Goal: Navigation & Orientation: Understand site structure

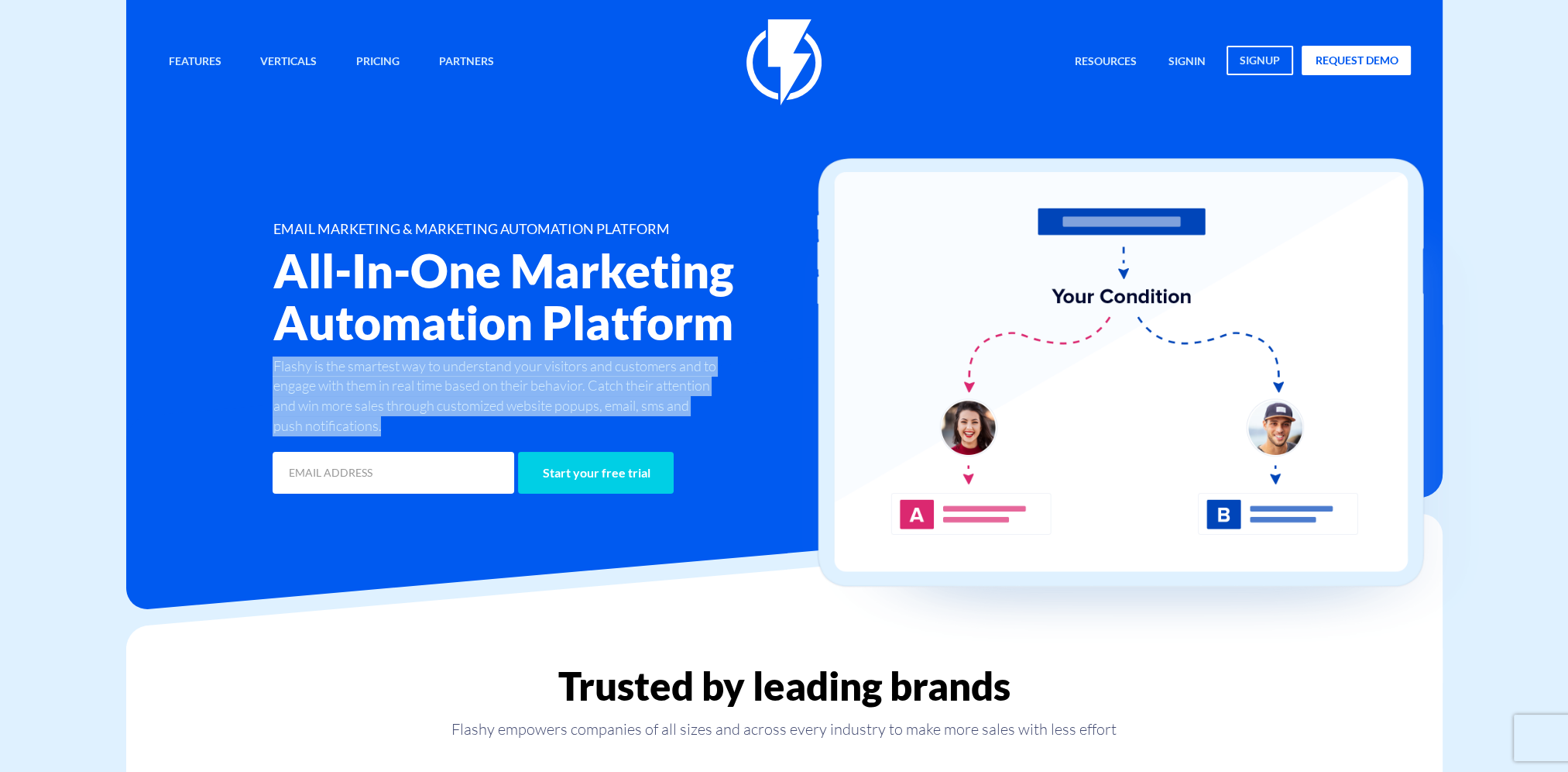
drag, startPoint x: 272, startPoint y: 365, endPoint x: 405, endPoint y: 440, distance: 152.7
click at [405, 440] on div "EMAIL MARKETING & MARKETING AUTOMATION PLATFORM All-In-One Marketing Automation…" at bounding box center [575, 359] width 627 height 275
copy div "Flashy is the smartest way to understand your visitors and customers and to eng…"
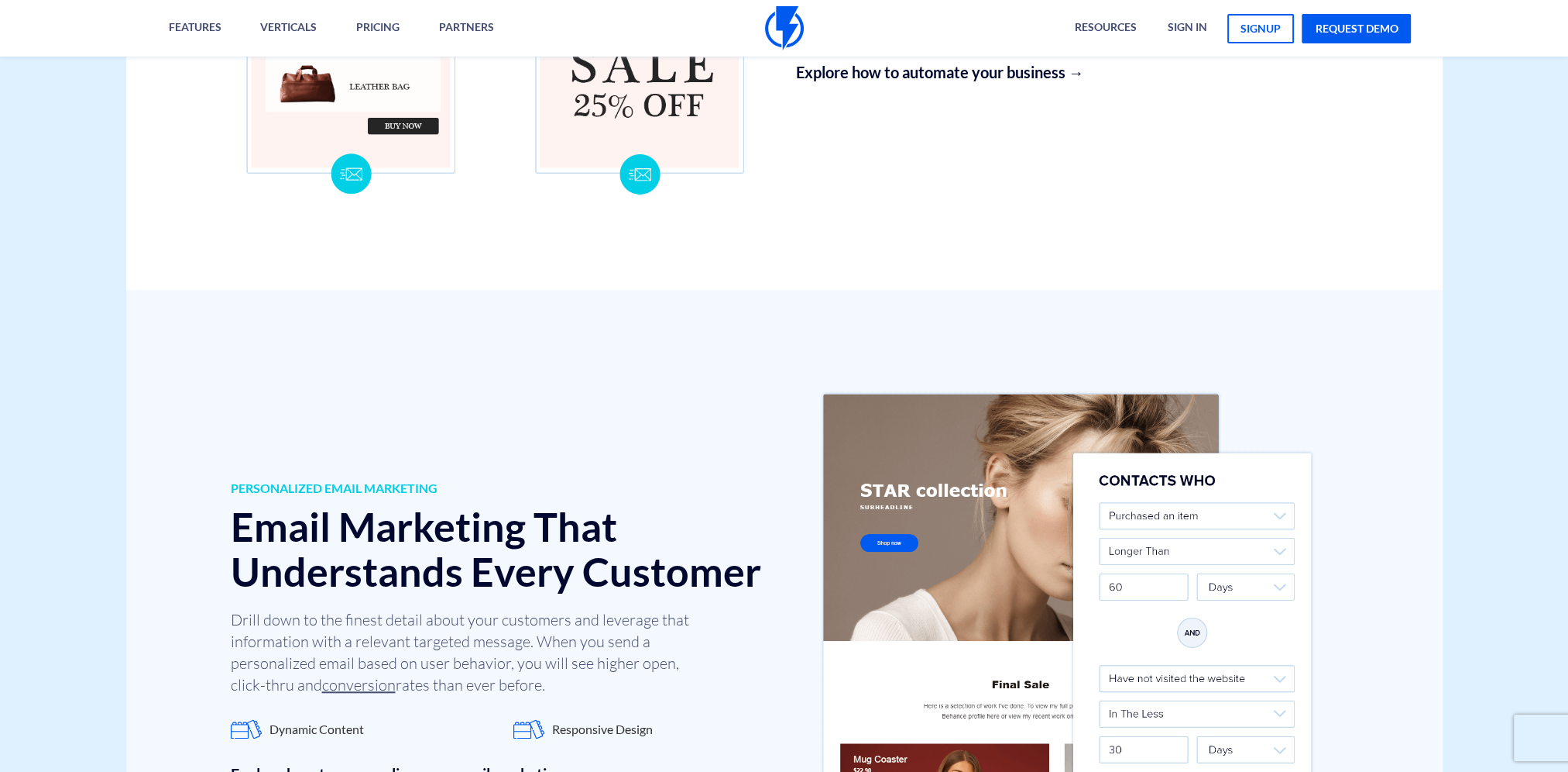
scroll to position [1309, 0]
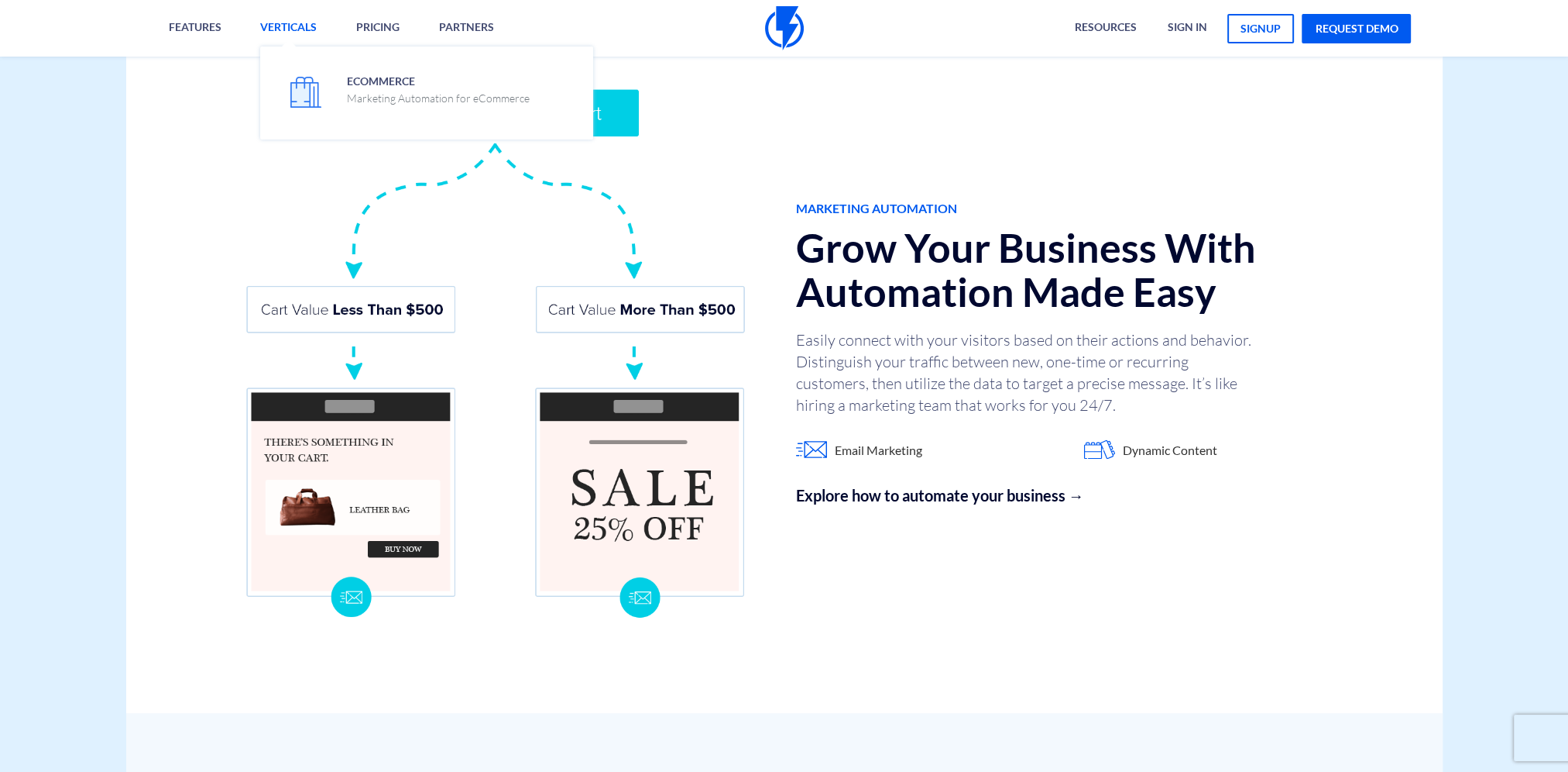
click at [278, 29] on link "Verticals" at bounding box center [288, 28] width 80 height 57
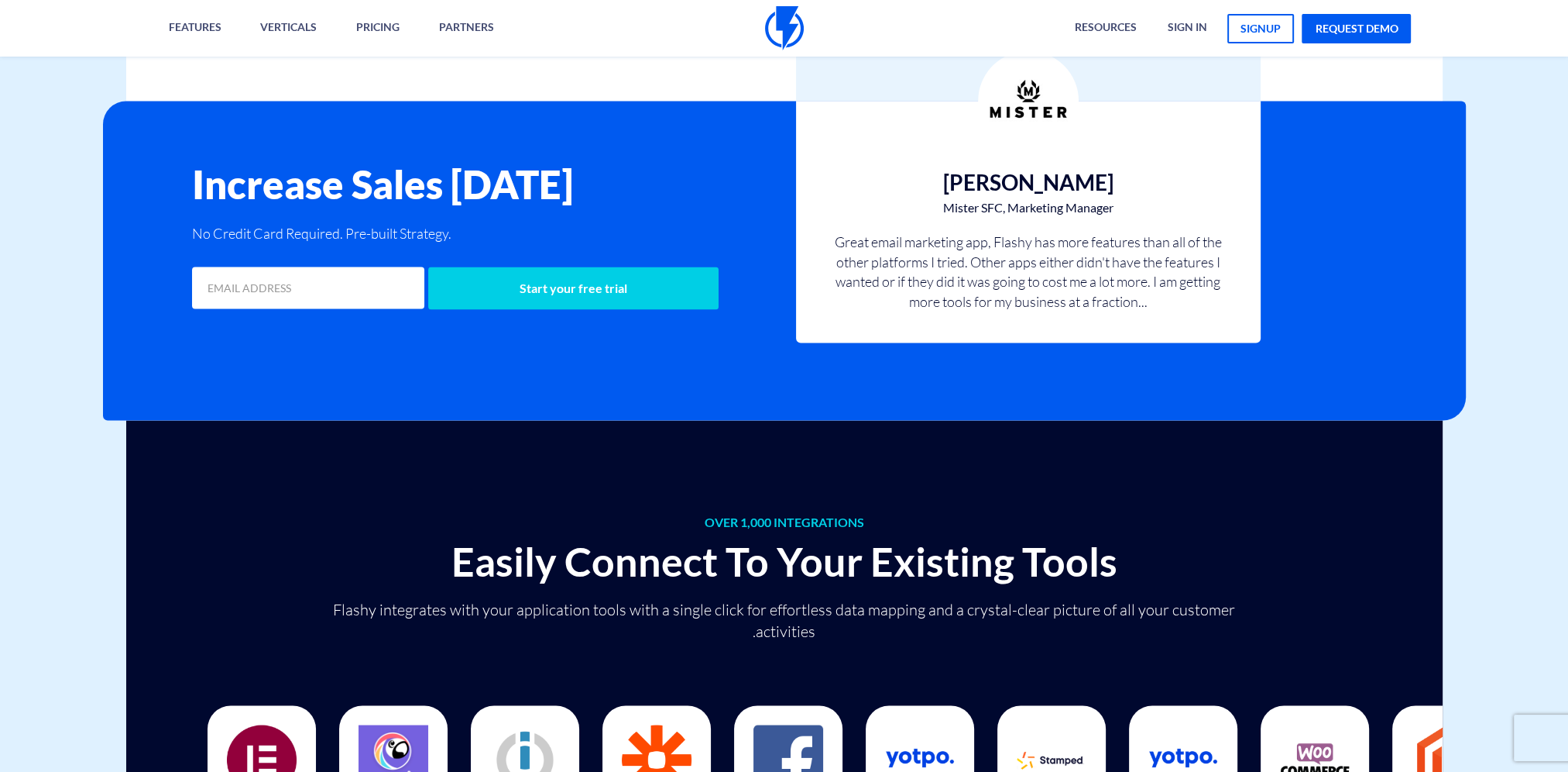
scroll to position [4029, 0]
